Goal: Task Accomplishment & Management: Use online tool/utility

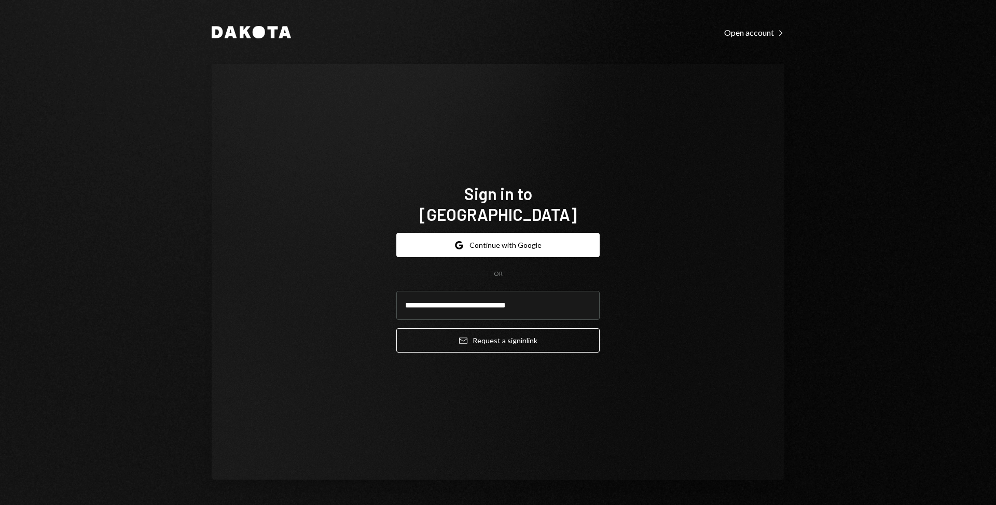
type input "**********"
click at [396, 328] on button "Email Request a sign in link" at bounding box center [497, 340] width 203 height 24
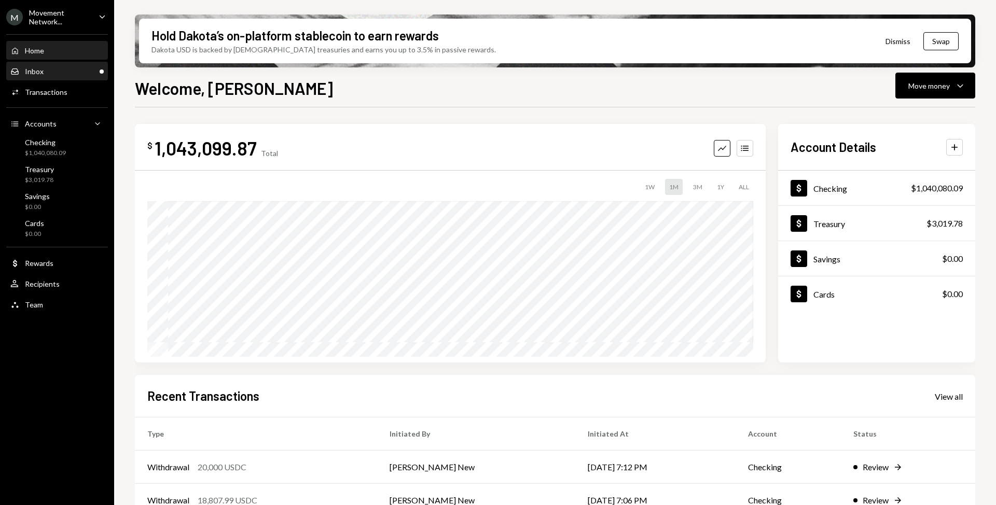
click at [63, 72] on div "Inbox Inbox" at bounding box center [56, 71] width 93 height 9
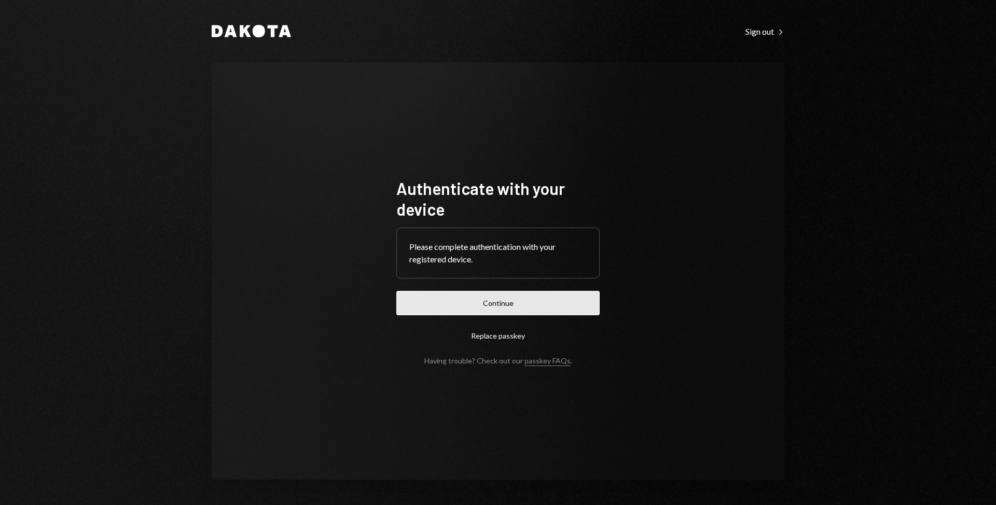
click at [440, 301] on button "Continue" at bounding box center [497, 303] width 203 height 24
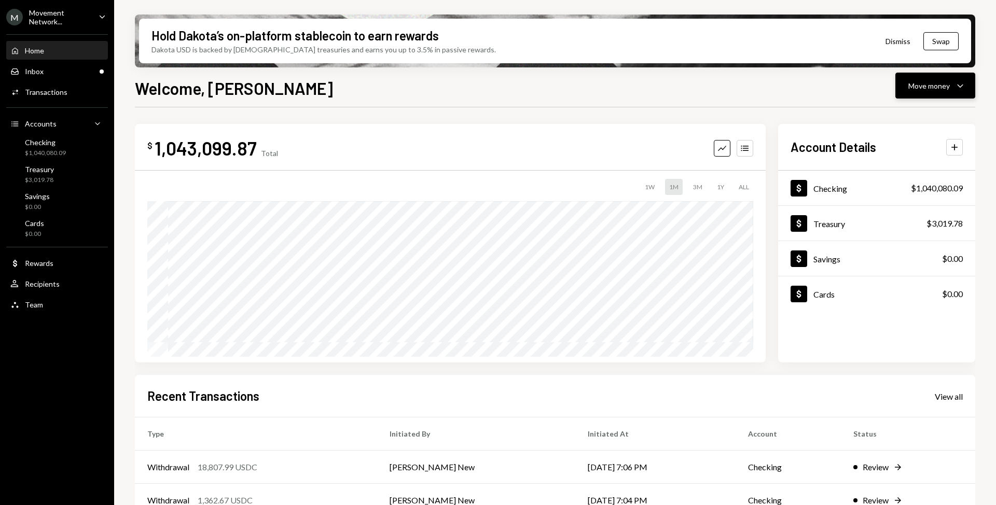
click at [939, 90] on div "Move money" at bounding box center [929, 85] width 42 height 11
click at [915, 162] on div "Deposit" at bounding box center [927, 163] width 76 height 11
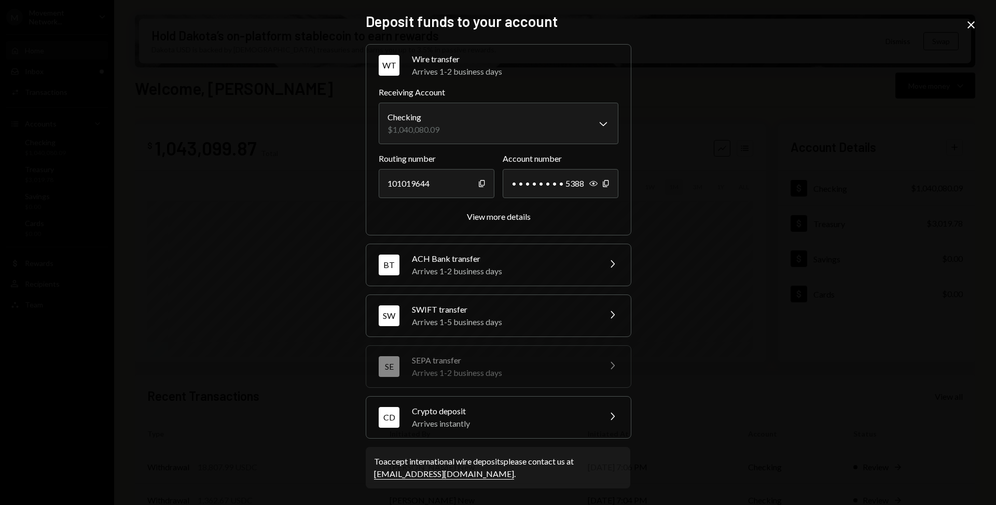
click at [521, 413] on div "Crypto deposit" at bounding box center [503, 411] width 182 height 12
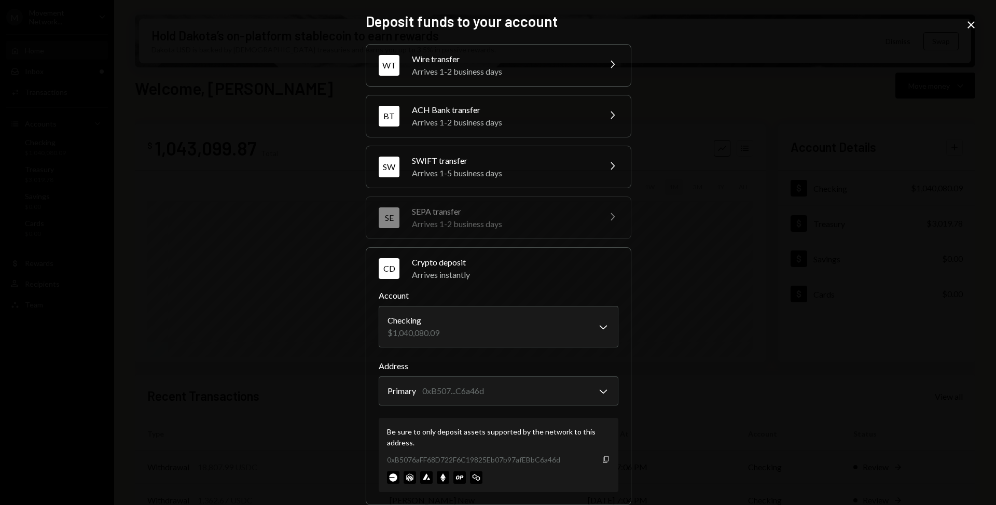
click at [602, 458] on icon "Copy" at bounding box center [606, 460] width 8 height 8
click at [972, 22] on icon at bounding box center [971, 24] width 7 height 7
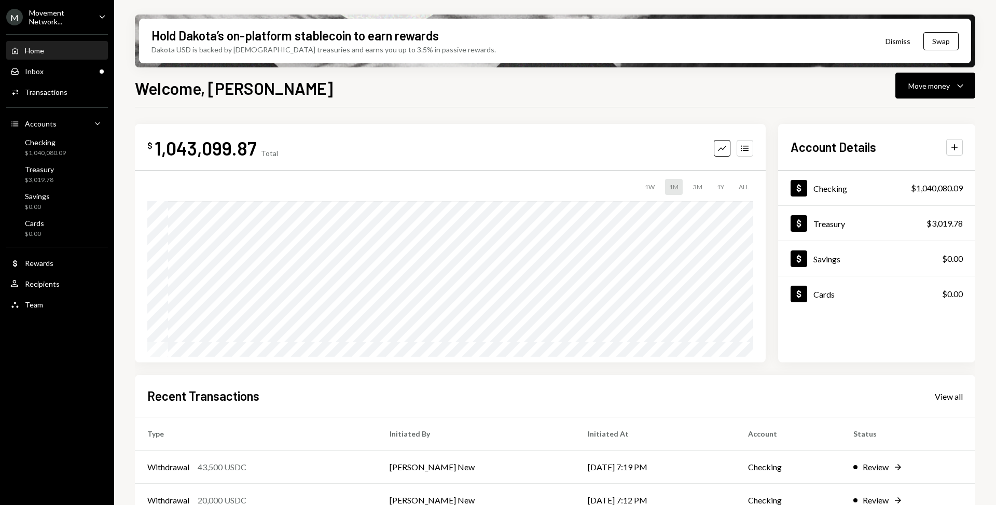
click at [75, 20] on div "Movement Network..." at bounding box center [59, 17] width 61 height 18
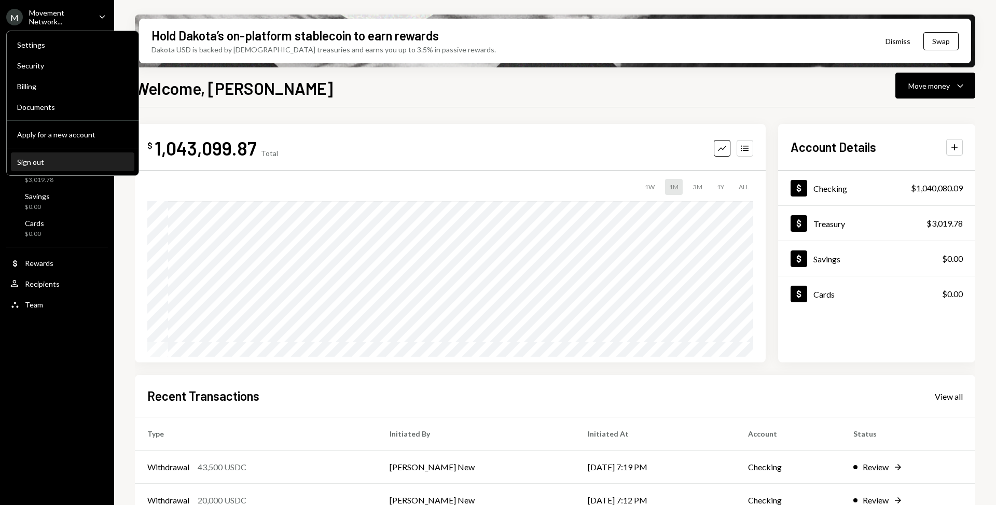
click at [59, 161] on div "Sign out" at bounding box center [72, 162] width 111 height 9
